Goal: Transaction & Acquisition: Purchase product/service

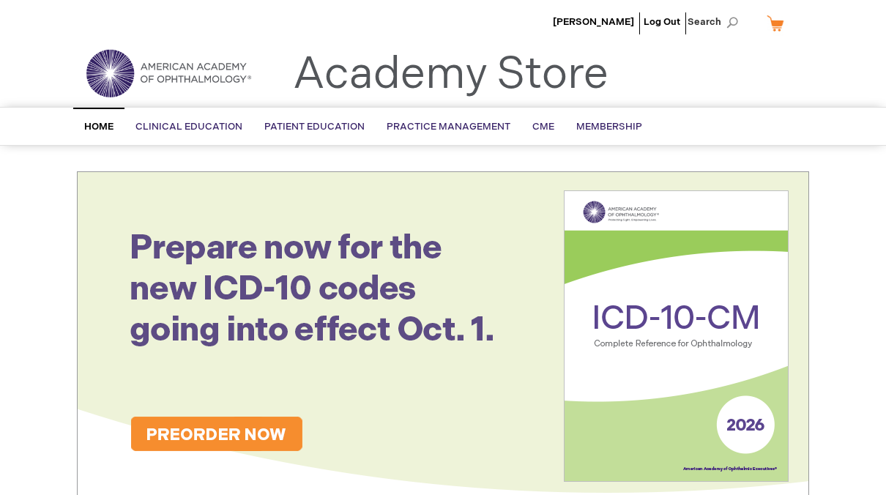
click at [718, 19] on span "Search" at bounding box center [715, 21] width 56 height 29
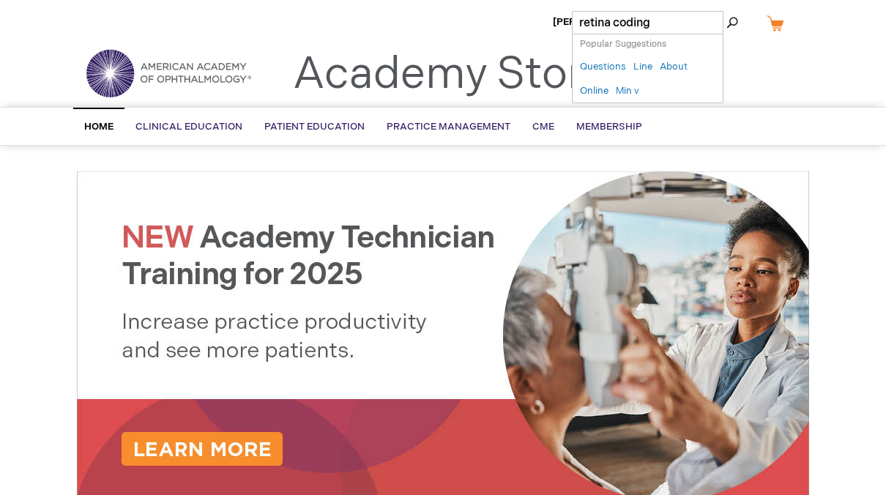
type input "retina coding"
click at [726, 11] on button "Search" at bounding box center [732, 22] width 12 height 23
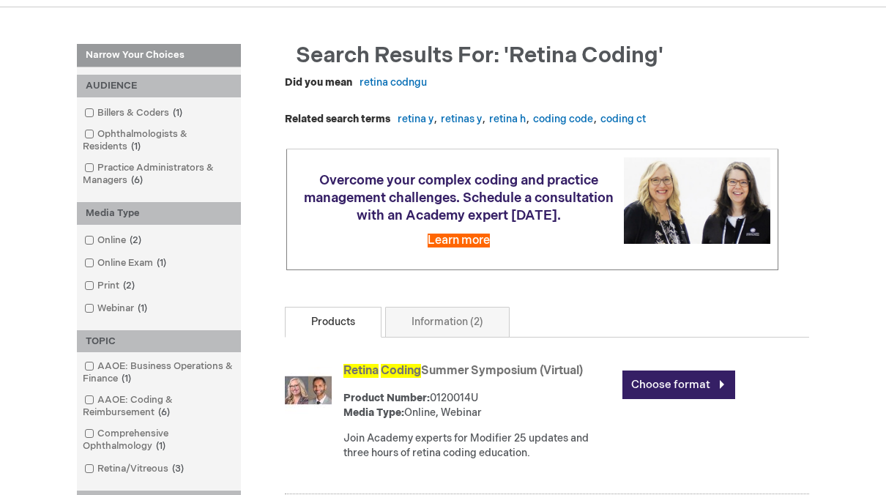
scroll to position [293, 0]
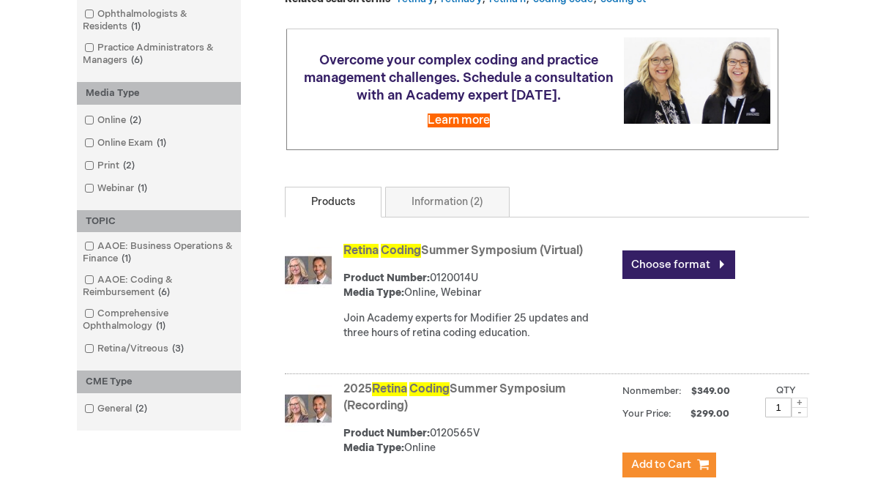
click at [381, 413] on link "2025 Retina Coding Summer Symposium (Recording)" at bounding box center [454, 397] width 222 height 31
